Goal: Task Accomplishment & Management: Use online tool/utility

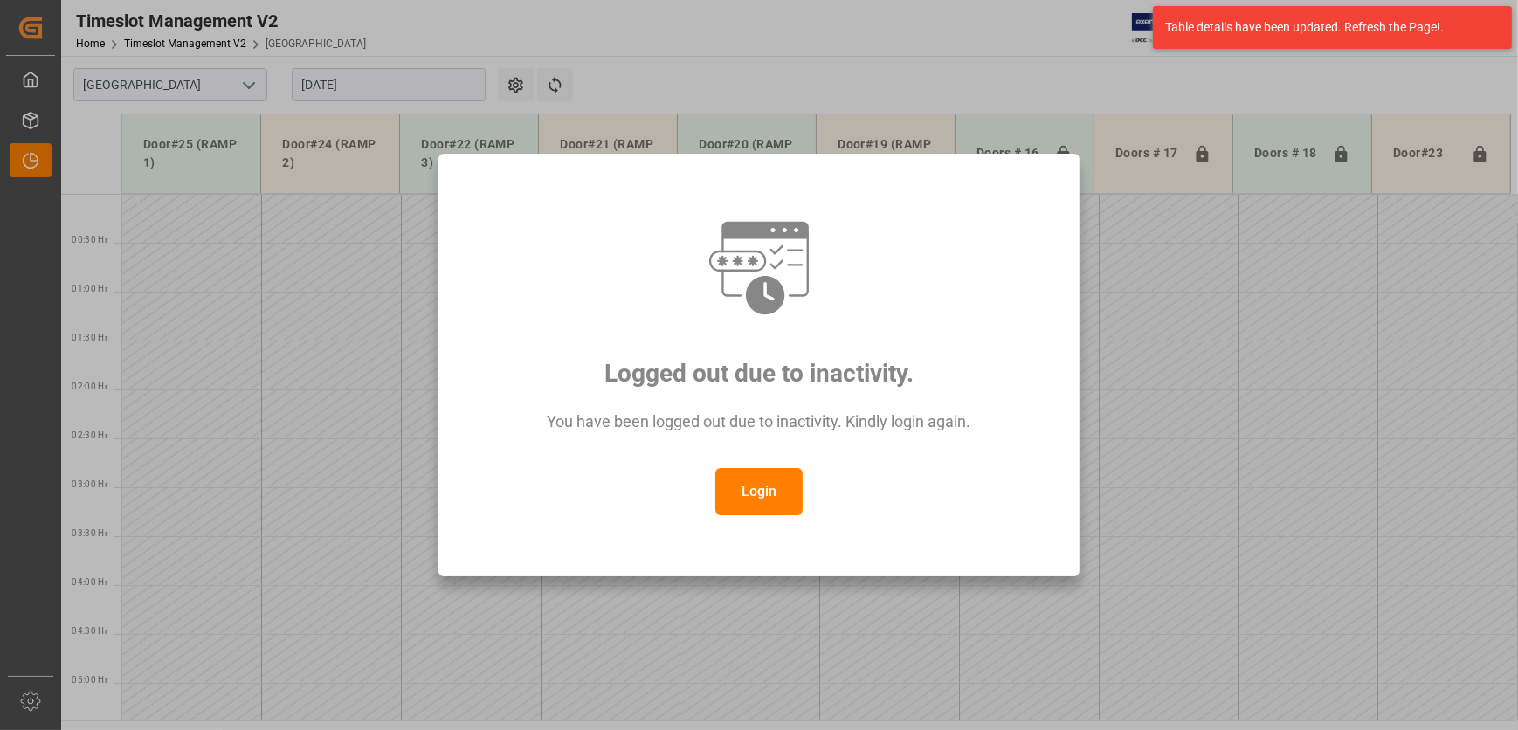
scroll to position [691, 0]
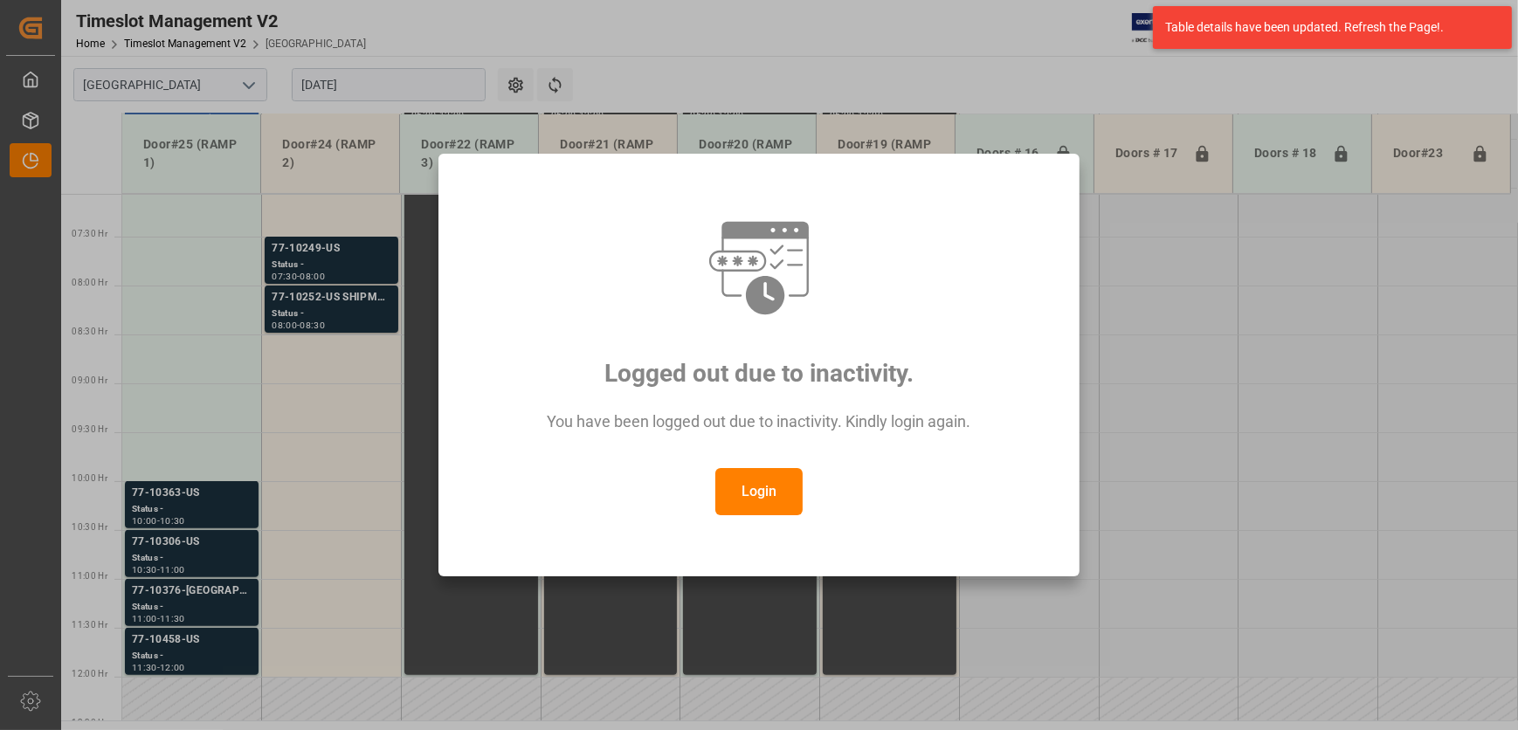
click at [759, 484] on button "Login" at bounding box center [758, 491] width 87 height 47
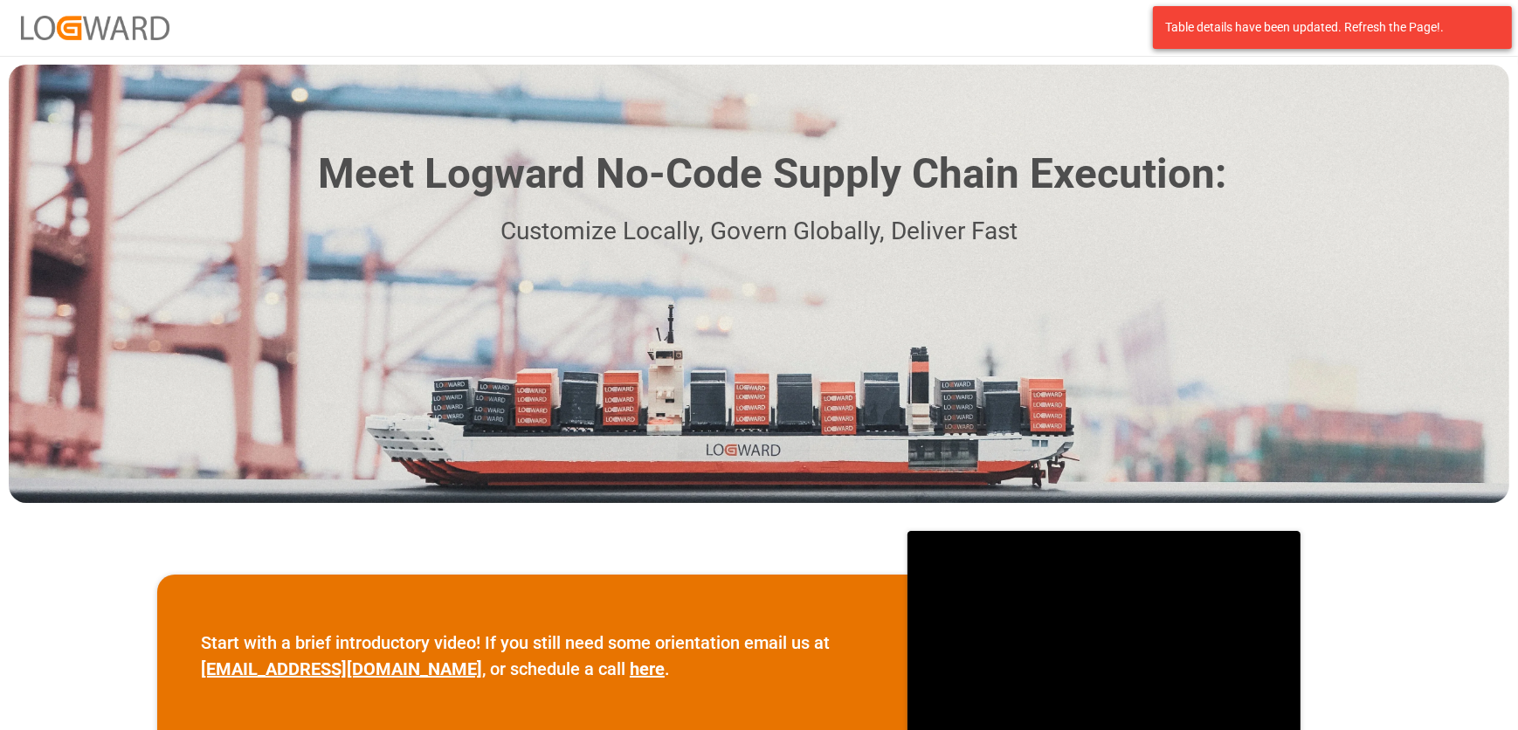
click at [759, 6] on div "Log In" at bounding box center [759, 28] width 1518 height 56
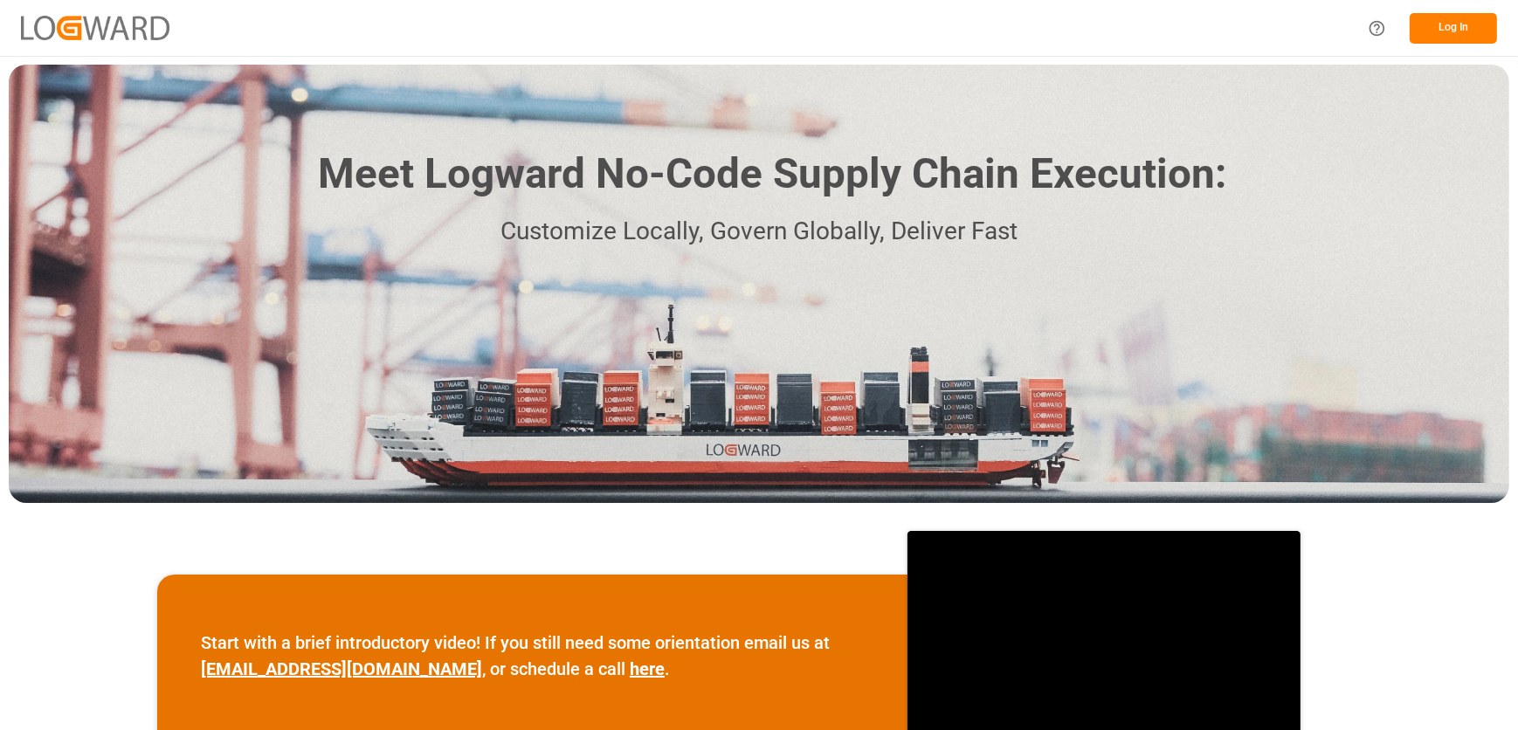
click at [1452, 33] on button "Log In" at bounding box center [1453, 28] width 87 height 31
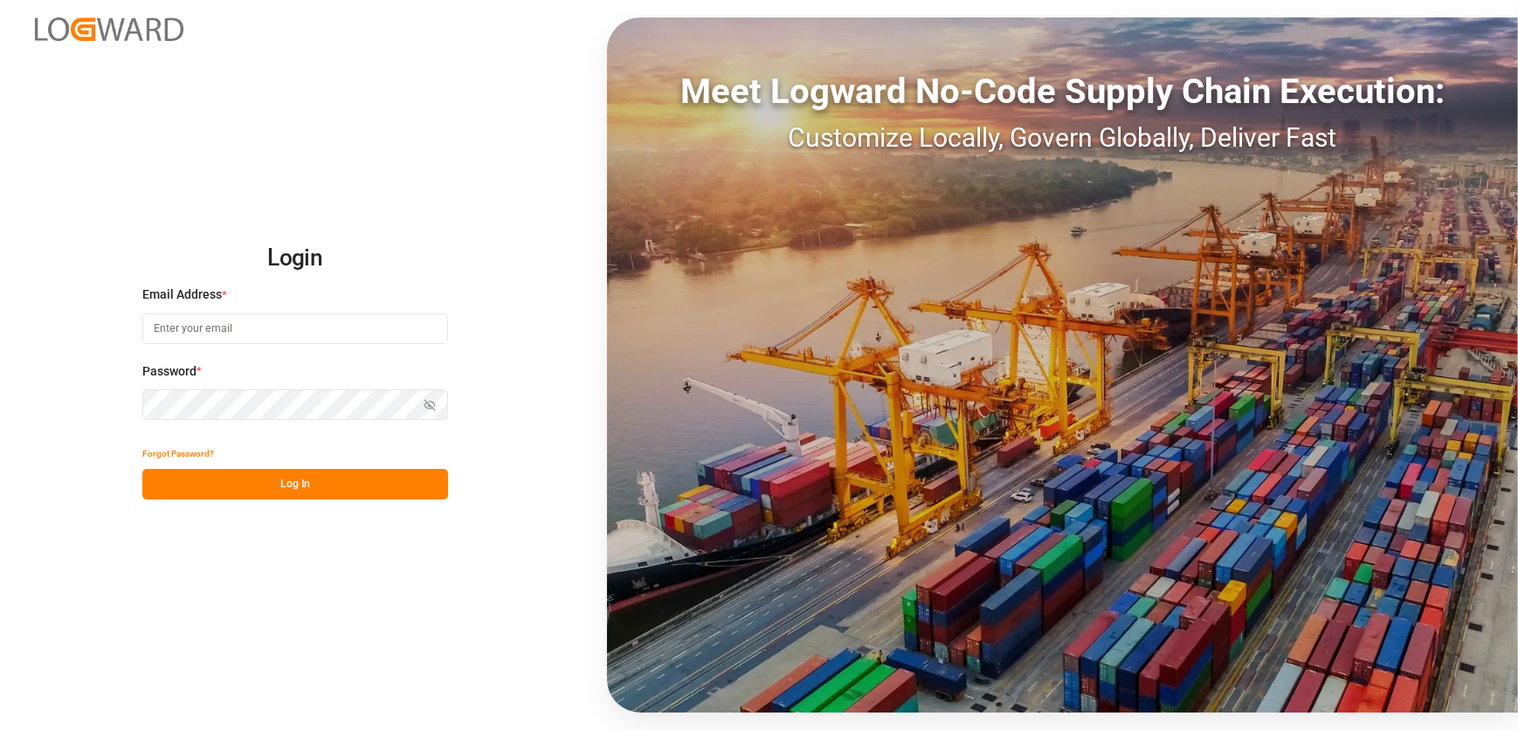
click at [283, 334] on input at bounding box center [295, 329] width 306 height 31
type input "[EMAIL_ADDRESS][DOMAIN_NAME]"
click at [274, 489] on button "Log In" at bounding box center [295, 484] width 306 height 31
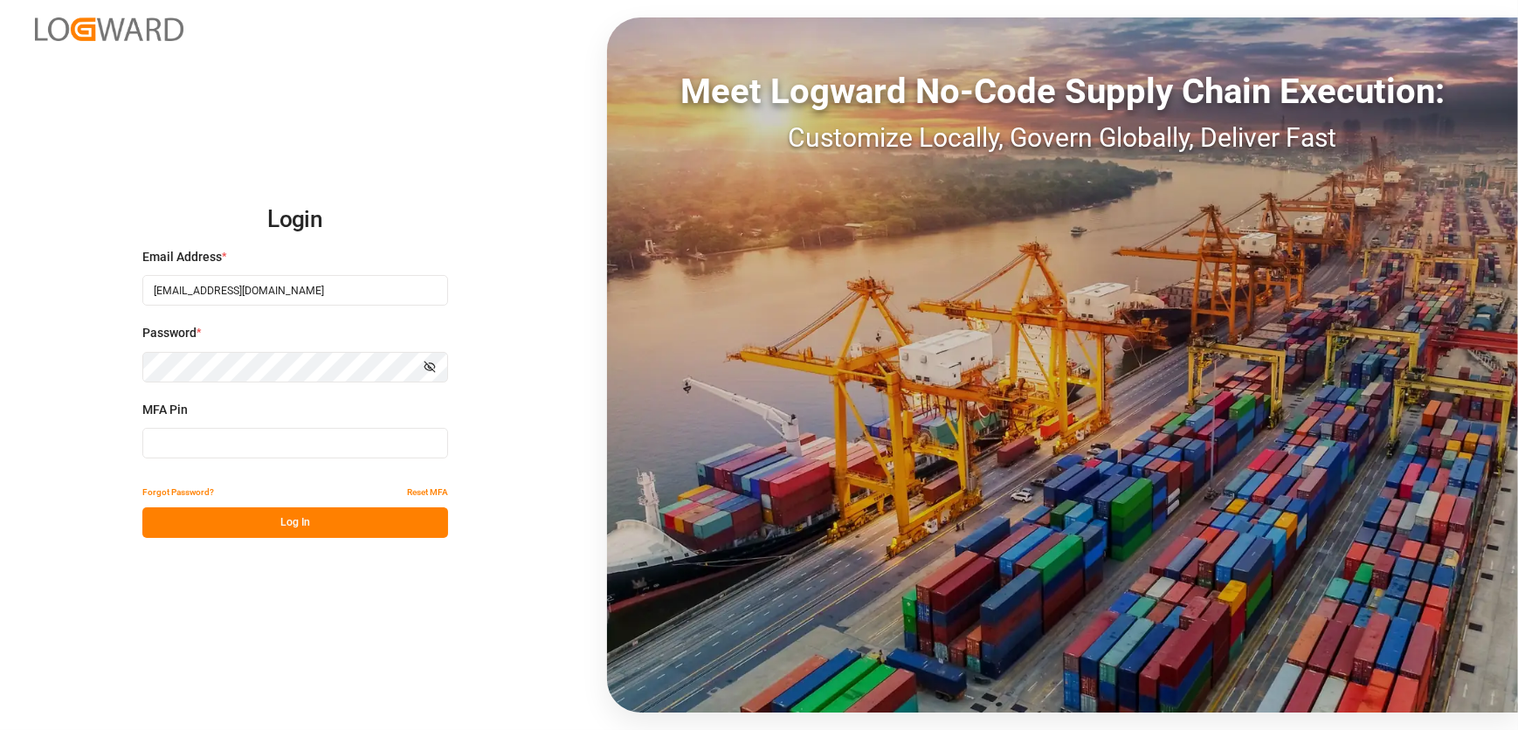
click at [291, 429] on input at bounding box center [295, 443] width 306 height 31
type input "241144"
click at [436, 515] on button "Log In" at bounding box center [295, 523] width 306 height 31
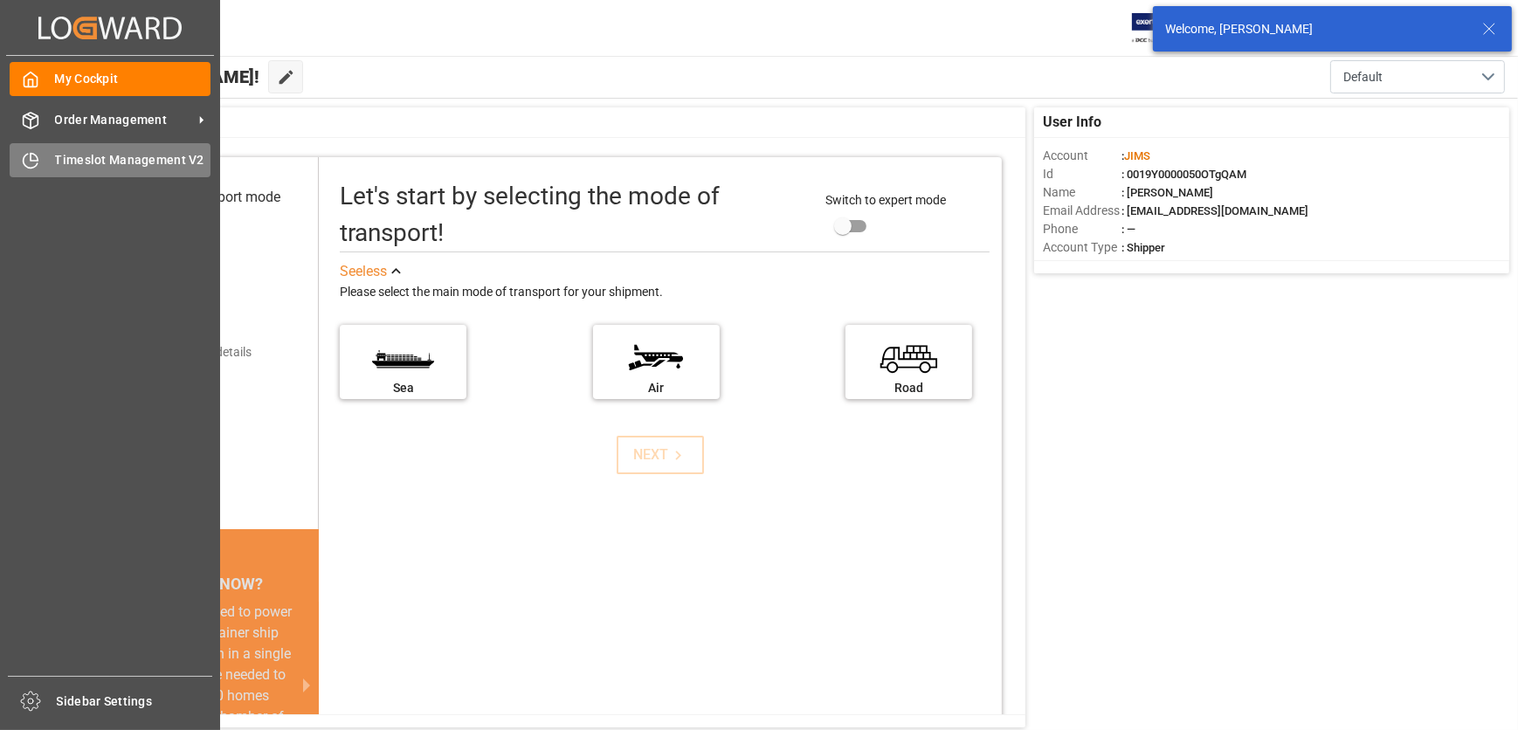
click at [90, 155] on span "Timeslot Management V2" at bounding box center [133, 160] width 156 height 18
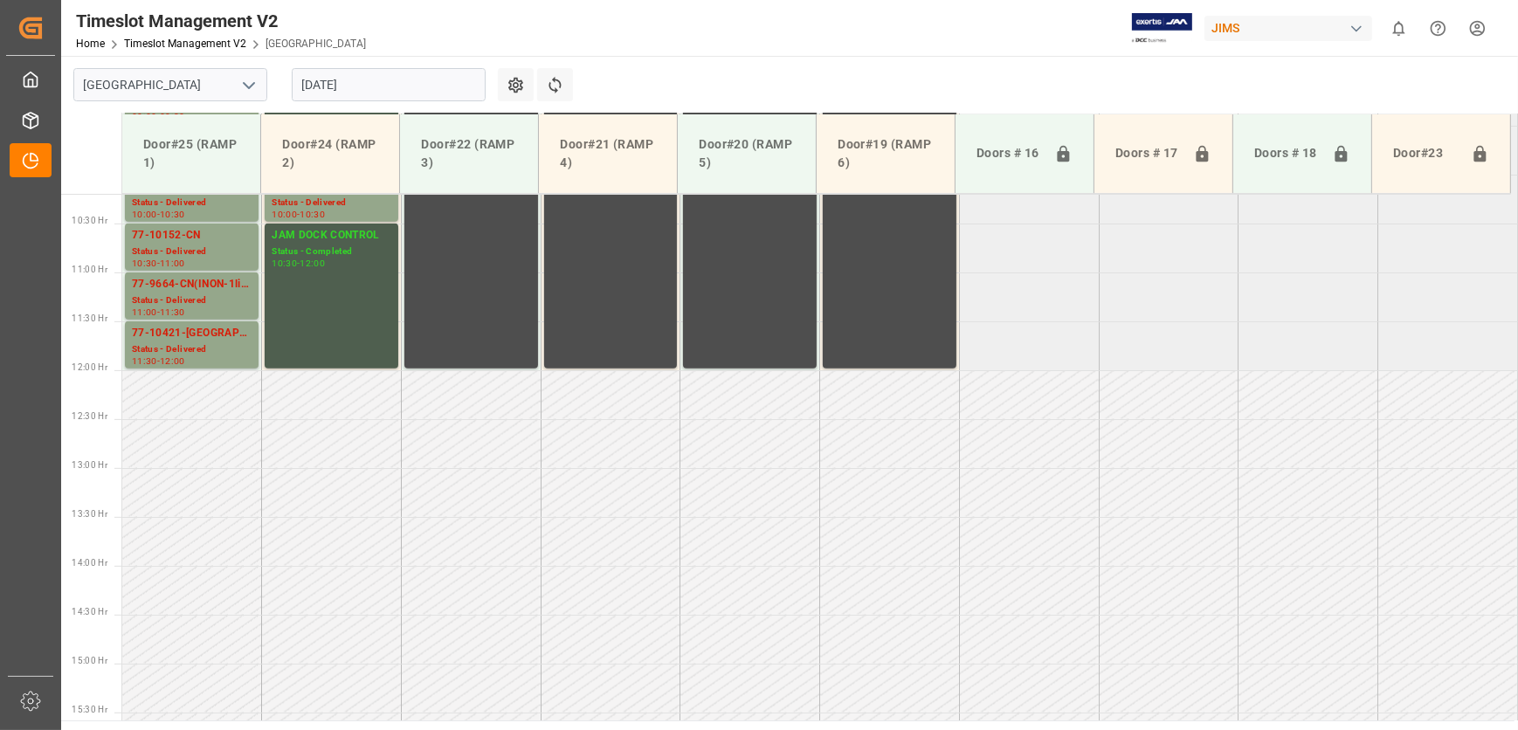
scroll to position [601, 0]
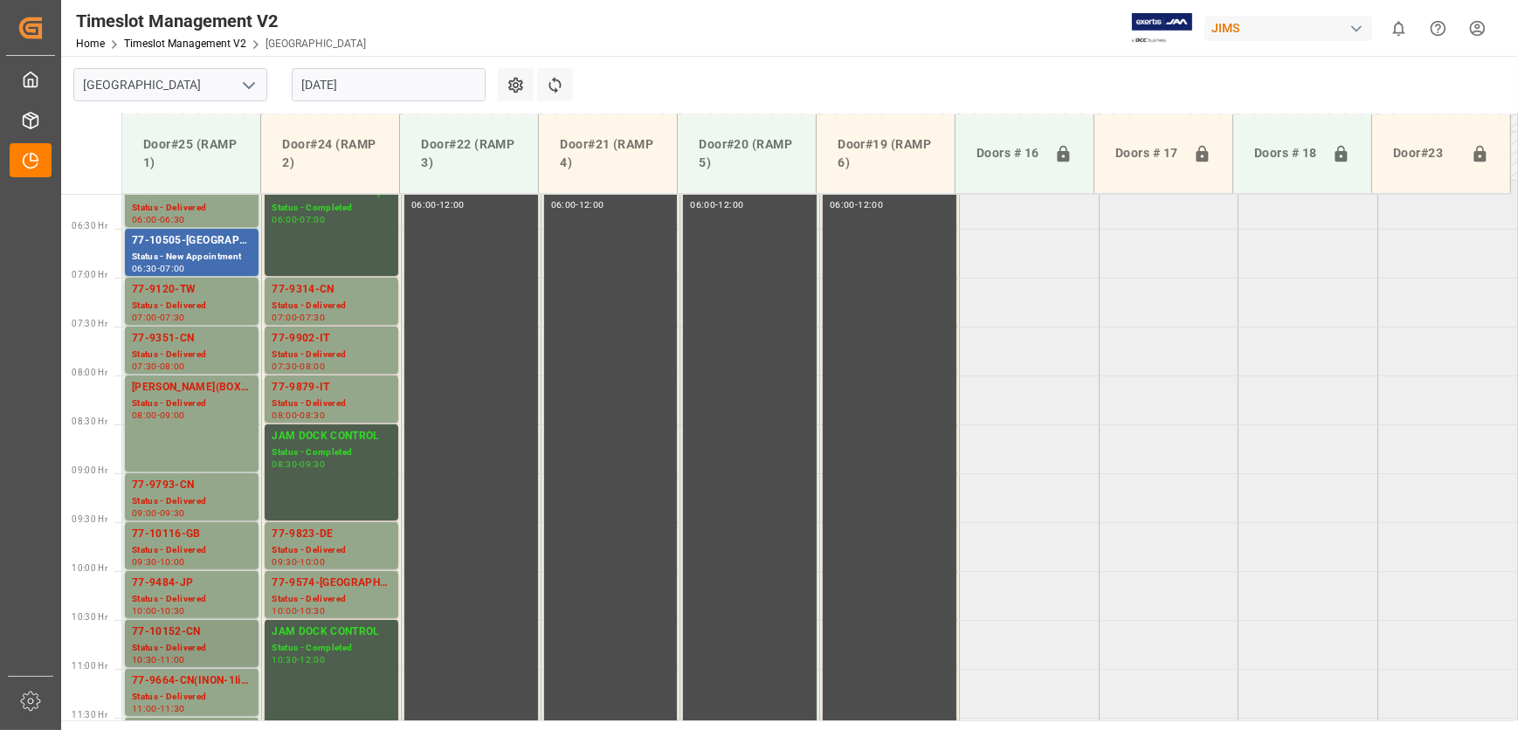
click at [220, 629] on div "77-10152-CN" at bounding box center [192, 632] width 120 height 17
